Goal: Task Accomplishment & Management: Manage account settings

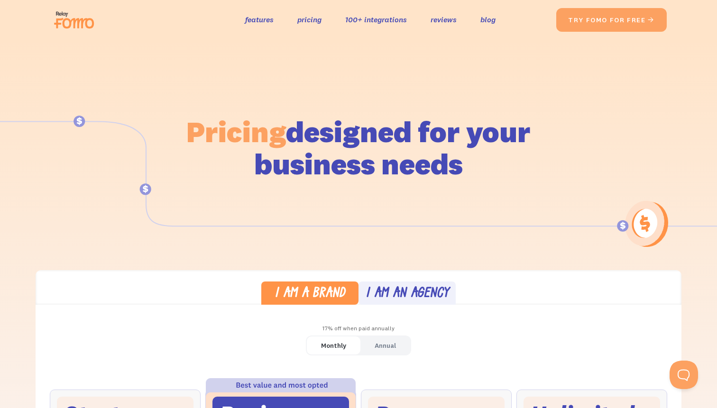
click at [73, 18] on img at bounding box center [76, 20] width 53 height 30
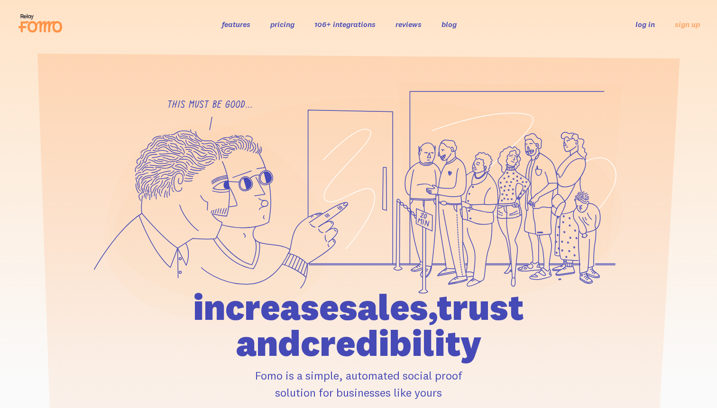
click at [650, 24] on link "log in" at bounding box center [645, 23] width 19 height 9
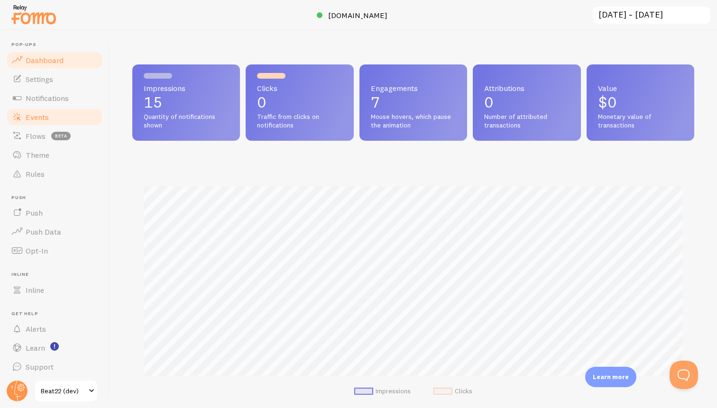
click at [54, 120] on link "Events" at bounding box center [55, 117] width 98 height 19
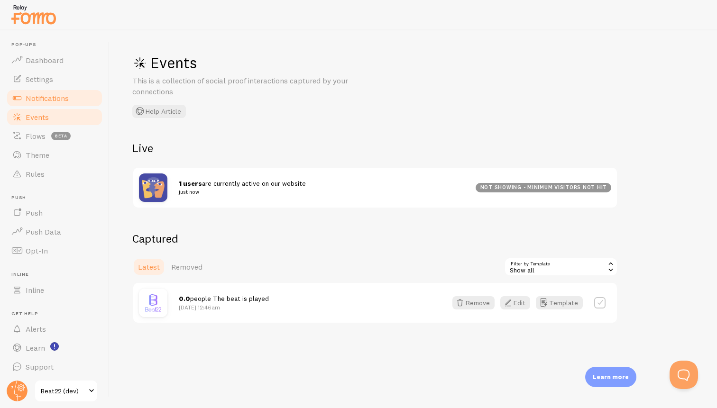
click at [59, 93] on span "Notifications" at bounding box center [47, 97] width 43 height 9
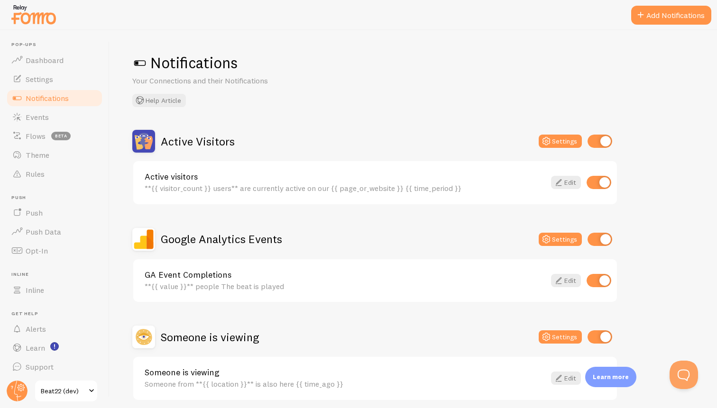
scroll to position [38, 0]
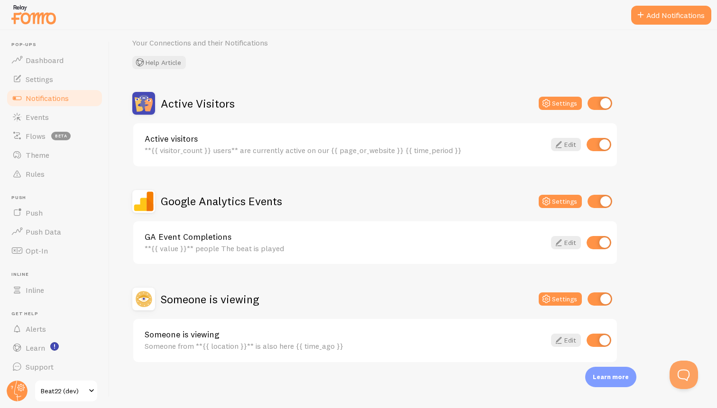
click at [606, 302] on input "checkbox" at bounding box center [600, 299] width 25 height 13
checkbox input "false"
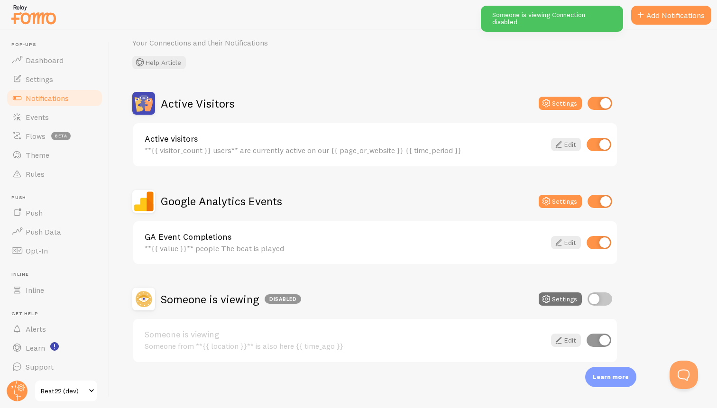
click at [607, 107] on input "checkbox" at bounding box center [600, 103] width 25 height 13
checkbox input "false"
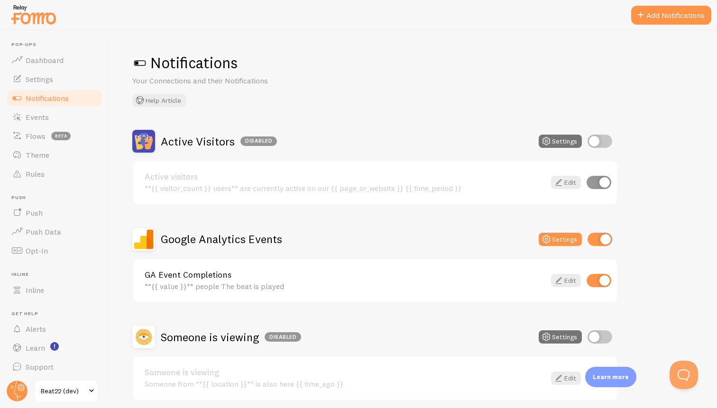
scroll to position [23, 0]
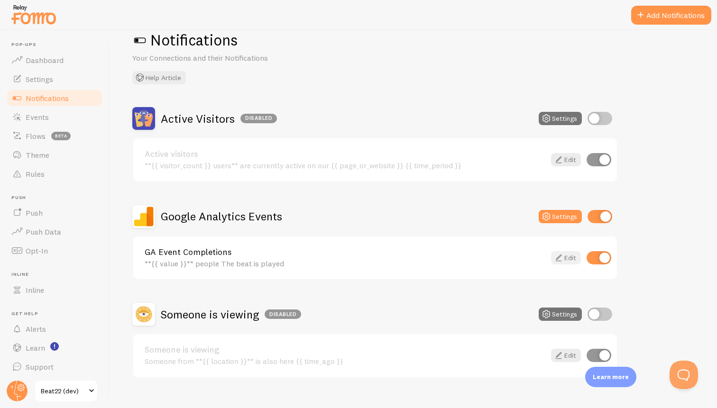
click at [573, 259] on link "Edit" at bounding box center [566, 257] width 30 height 13
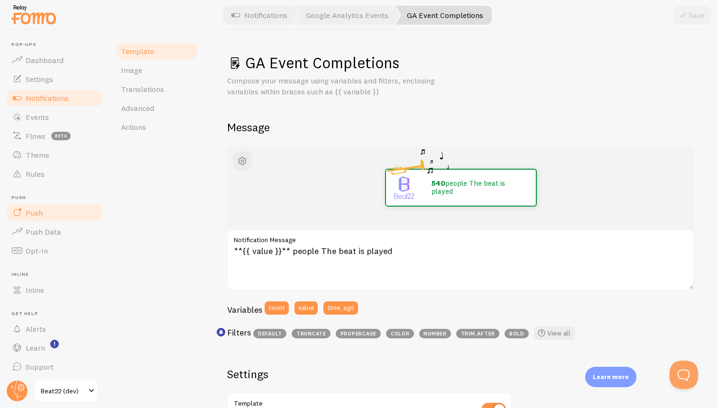
scroll to position [2, 0]
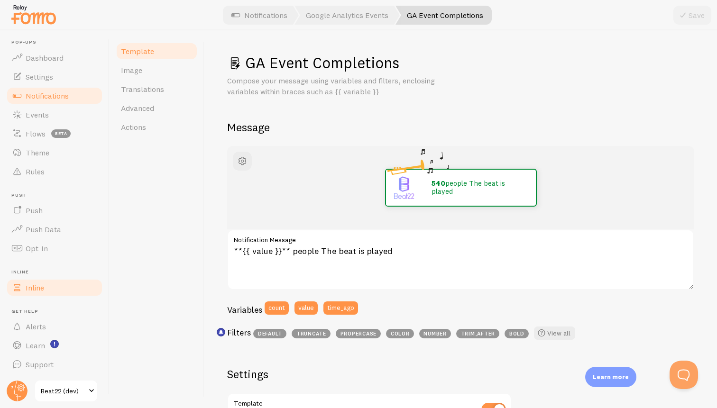
click at [46, 287] on link "Inline" at bounding box center [55, 287] width 98 height 19
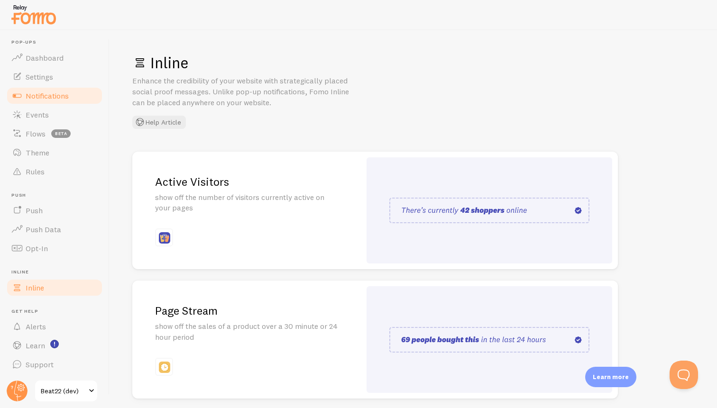
click at [67, 87] on link "Notifications" at bounding box center [55, 95] width 98 height 19
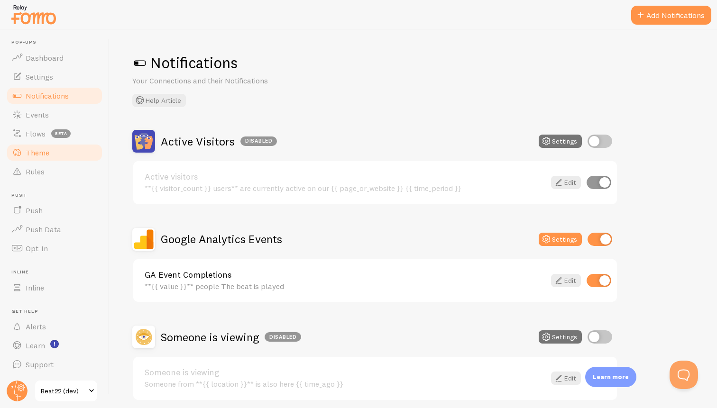
click at [39, 149] on span "Theme" at bounding box center [38, 152] width 24 height 9
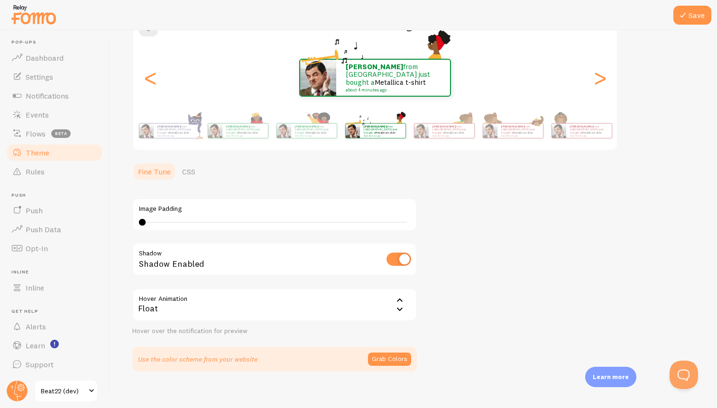
scroll to position [107, 0]
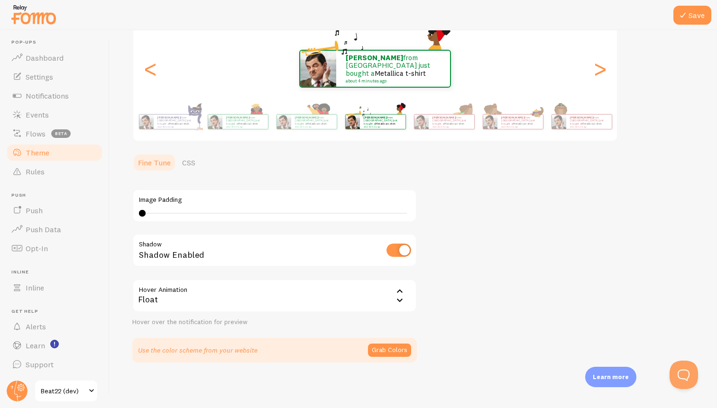
click at [397, 298] on icon at bounding box center [399, 300] width 11 height 11
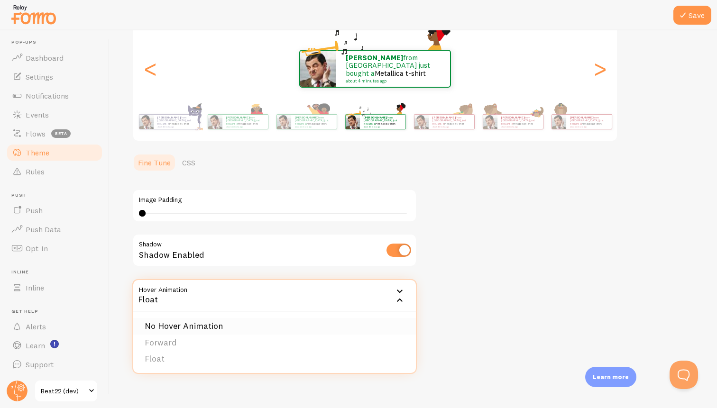
click at [330, 328] on li "No Hover Animation" at bounding box center [274, 326] width 283 height 17
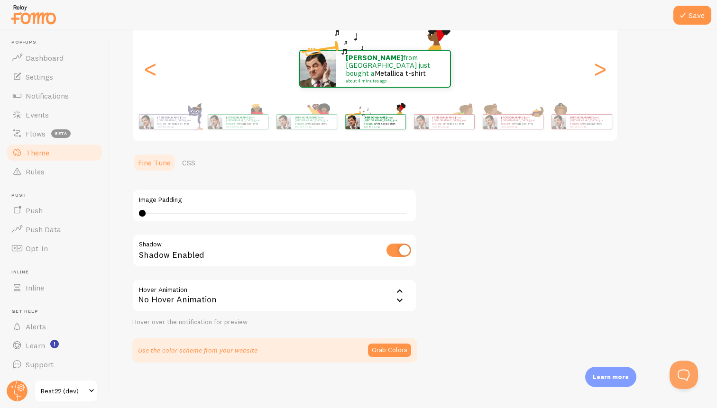
click at [390, 297] on div "No Hover Animation" at bounding box center [274, 295] width 285 height 33
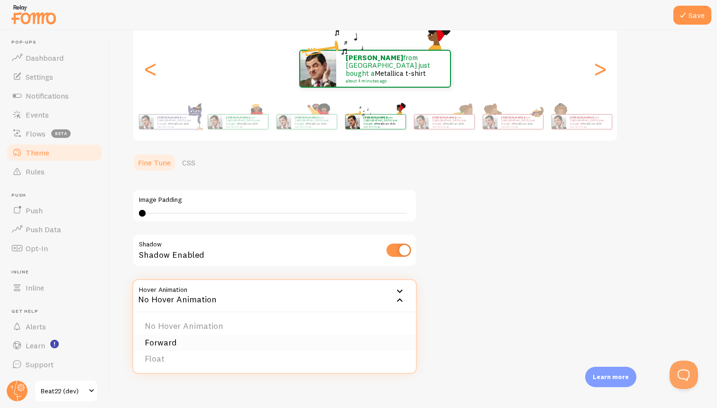
click at [320, 341] on li "Forward" at bounding box center [274, 343] width 283 height 17
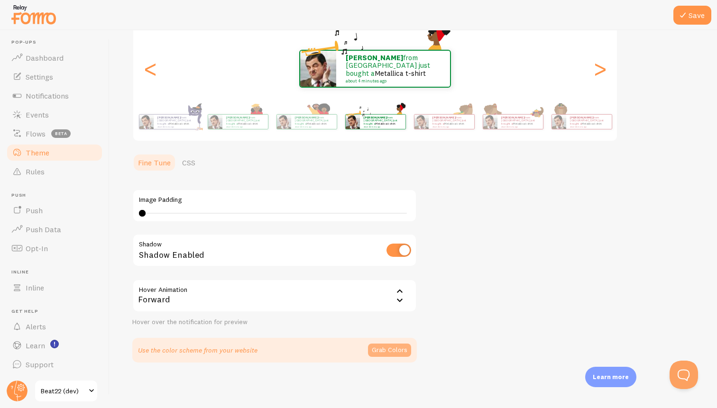
click at [386, 345] on button "Grab Colors" at bounding box center [389, 350] width 43 height 13
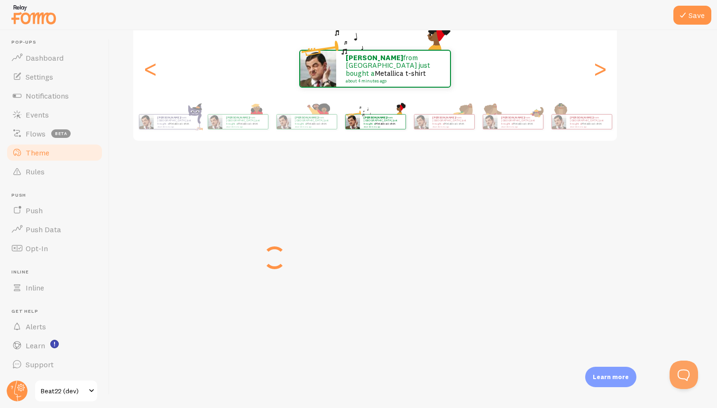
scroll to position [103, 0]
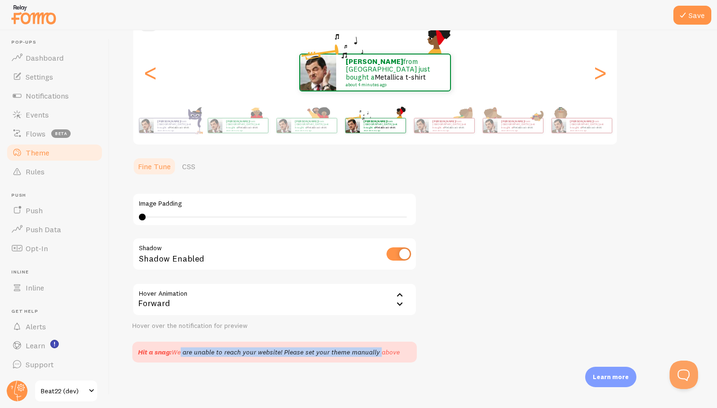
drag, startPoint x: 177, startPoint y: 354, endPoint x: 378, endPoint y: 350, distance: 200.2
click at [378, 350] on div "Hit a snag: We are unable to reach your website! Please set your theme manually…" at bounding box center [269, 352] width 262 height 9
click at [550, 350] on div "Theme Choose a theme for your notifications [DATE]: Heritage [PERSON_NAME] from…" at bounding box center [413, 156] width 562 height 413
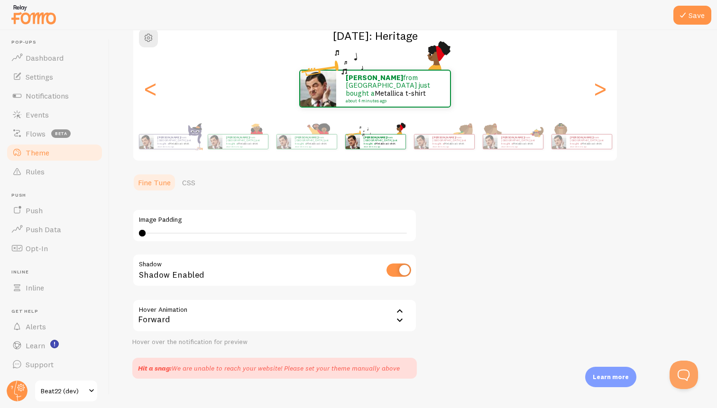
scroll to position [90, 0]
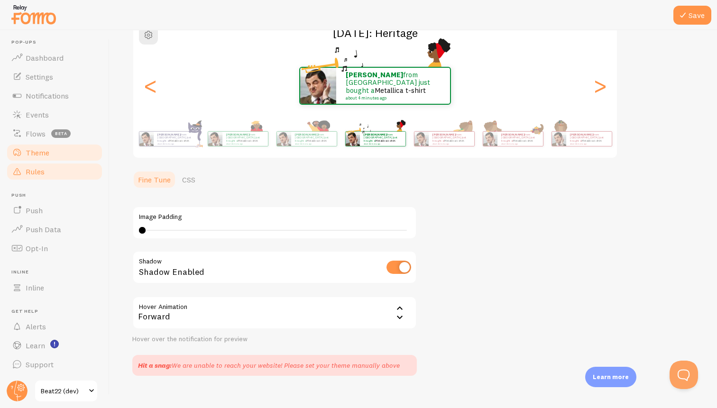
click at [83, 165] on link "Rules" at bounding box center [55, 171] width 98 height 19
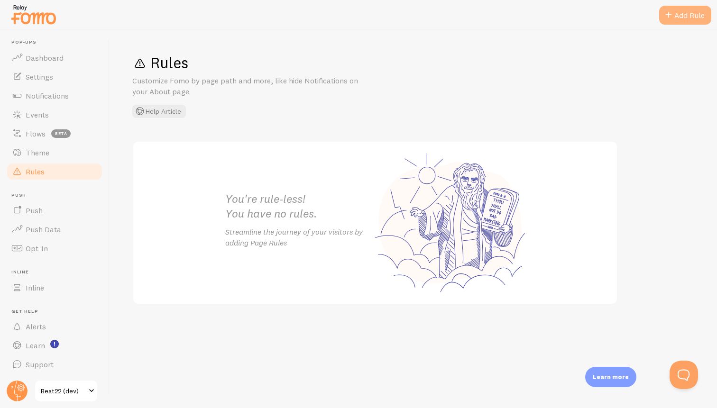
click at [665, 20] on span at bounding box center [668, 14] width 11 height 11
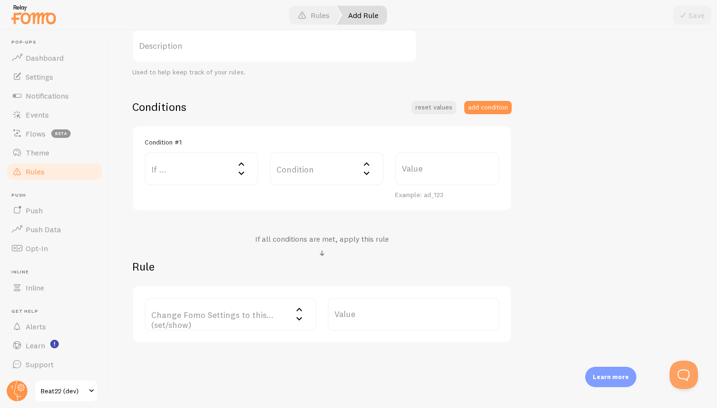
scroll to position [188, 0]
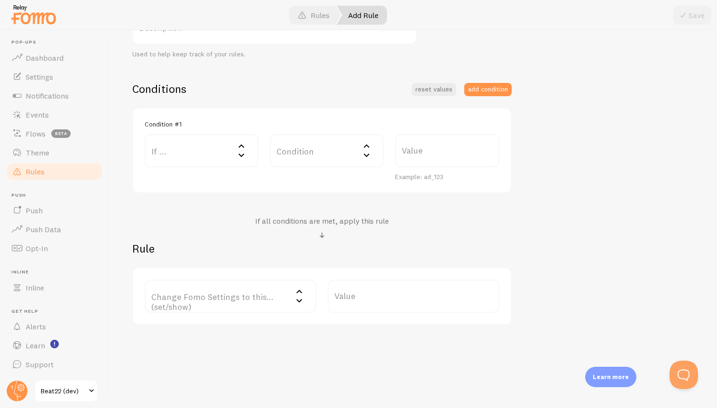
click at [283, 296] on label "Change Fomo Settings to this... (set/show)" at bounding box center [231, 296] width 172 height 33
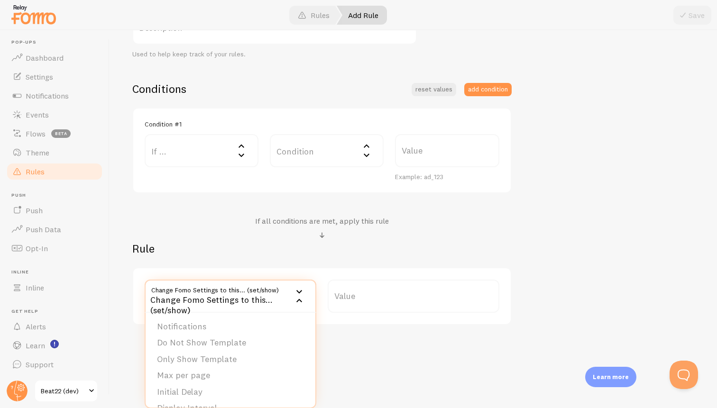
click at [522, 283] on div "Title Example: Checkout Page Description Used to help keep track of your rules.…" at bounding box center [413, 139] width 562 height 372
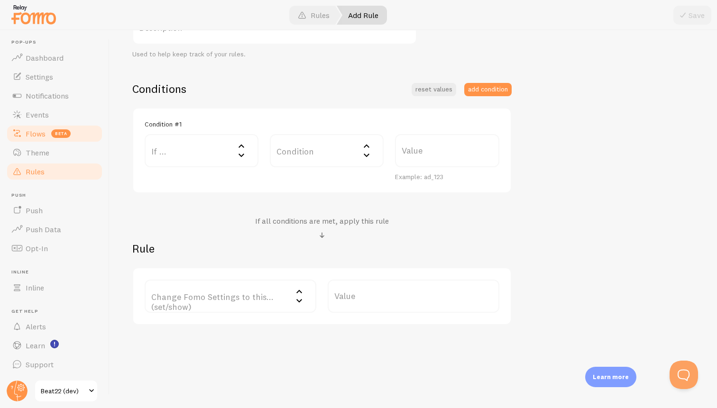
click at [75, 136] on link "Flows beta" at bounding box center [55, 133] width 98 height 19
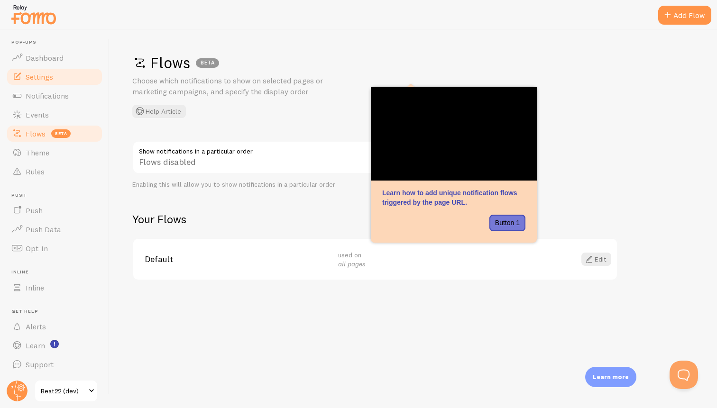
click at [61, 74] on link "Settings" at bounding box center [55, 76] width 98 height 19
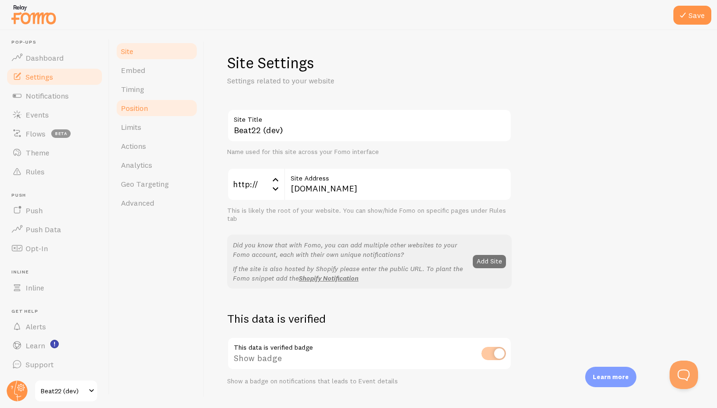
click at [179, 109] on link "Position" at bounding box center [156, 108] width 83 height 19
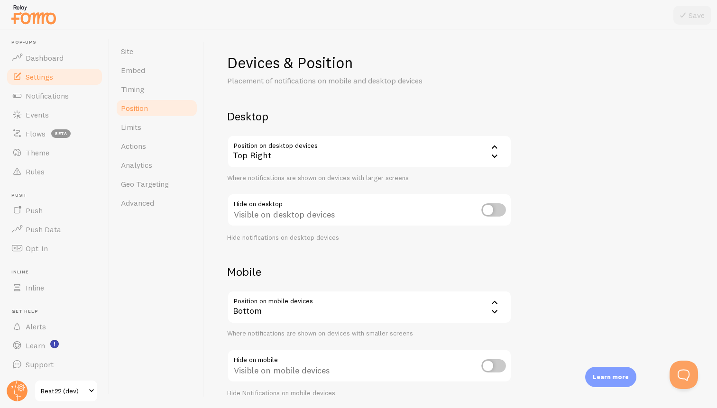
scroll to position [8, 0]
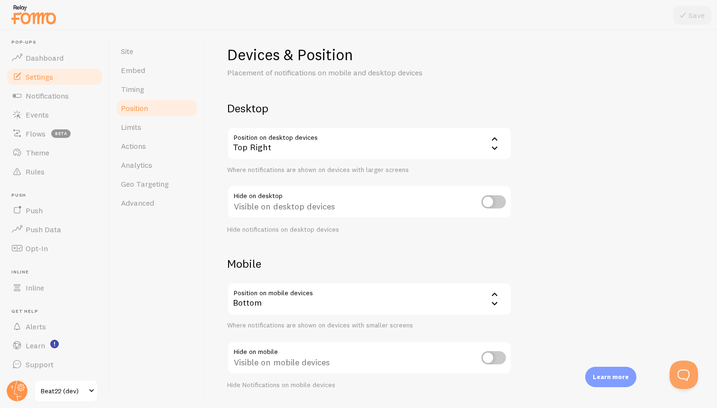
click at [491, 142] on icon at bounding box center [494, 138] width 11 height 11
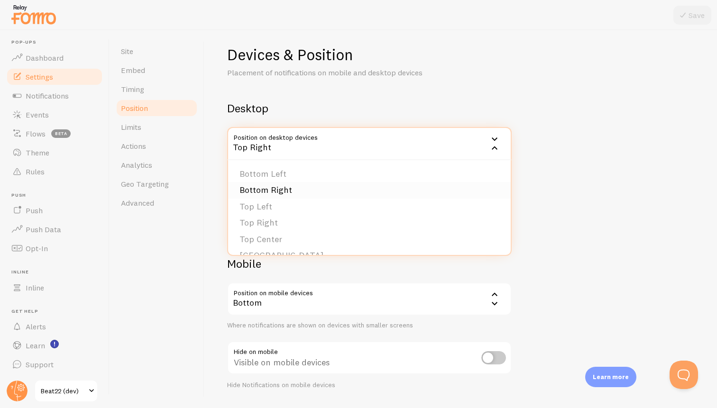
click at [462, 190] on li "Bottom Right" at bounding box center [369, 190] width 283 height 17
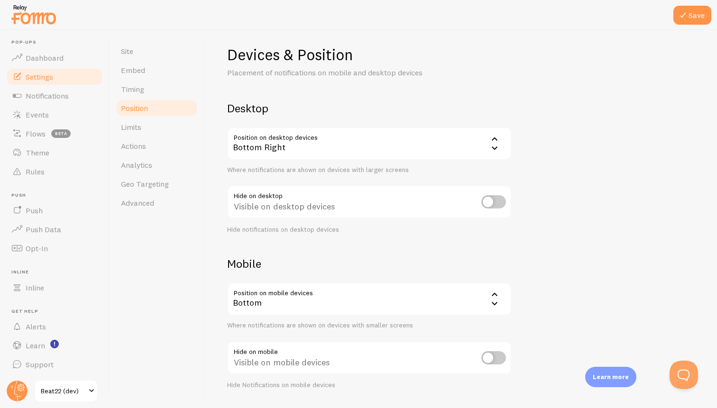
scroll to position [35, 0]
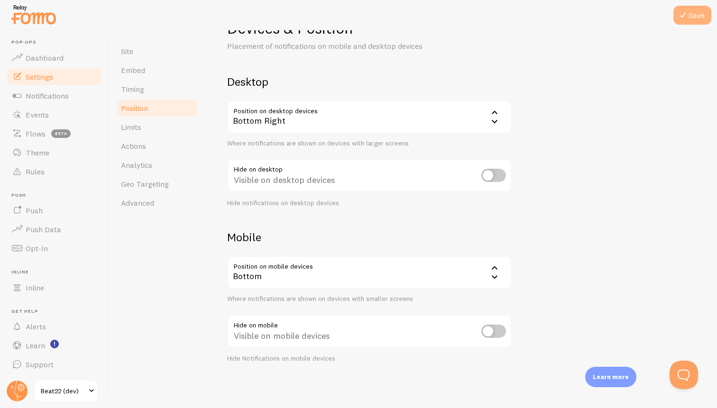
click at [697, 21] on button "Save" at bounding box center [693, 15] width 38 height 19
